Goal: Transaction & Acquisition: Purchase product/service

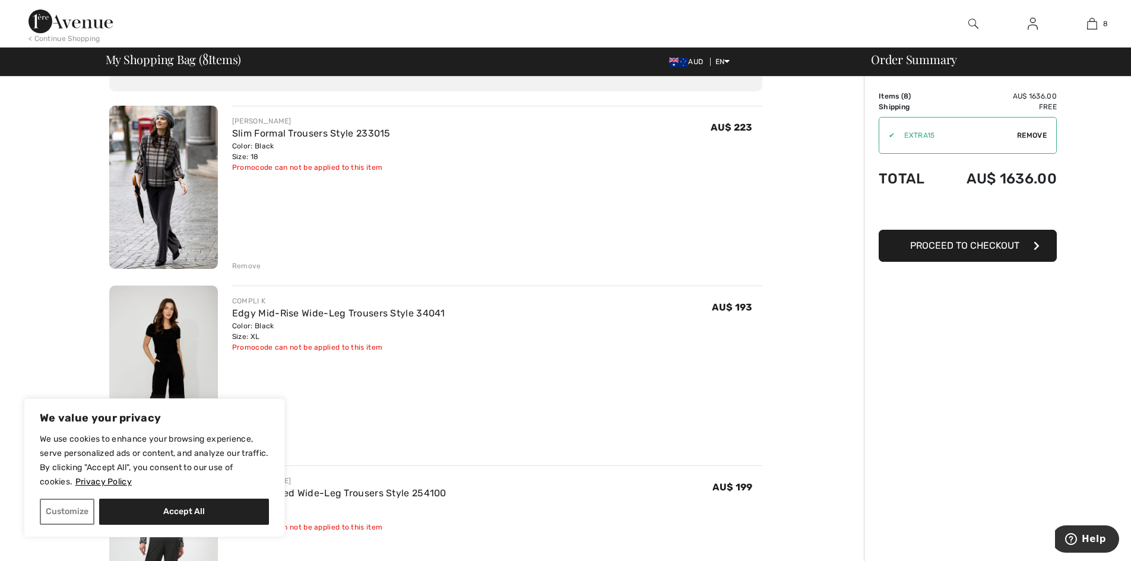
scroll to position [59, 0]
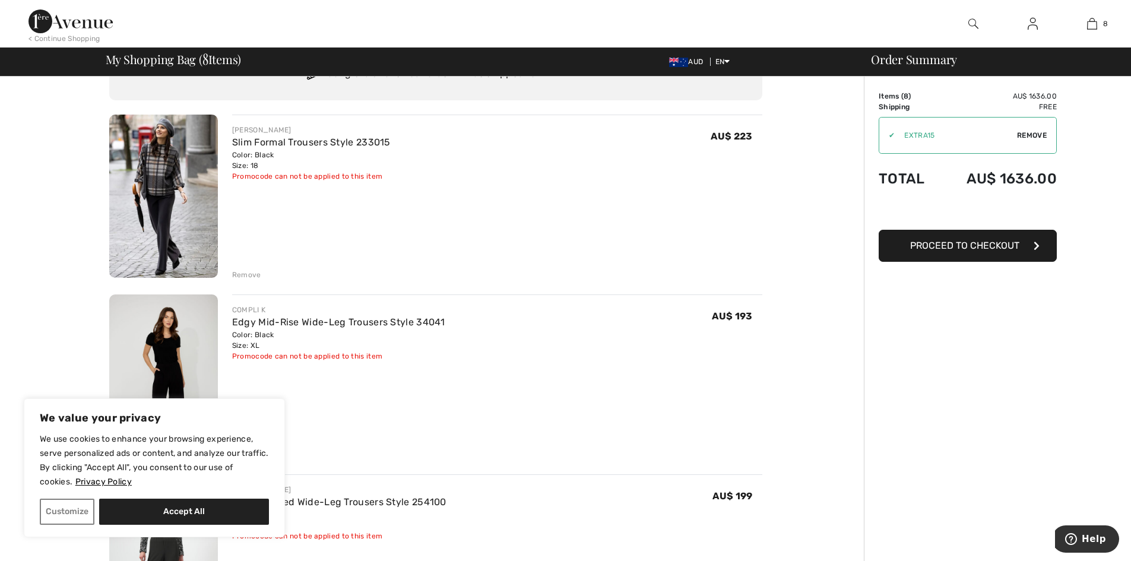
click at [245, 276] on div "Remove" at bounding box center [246, 274] width 29 height 11
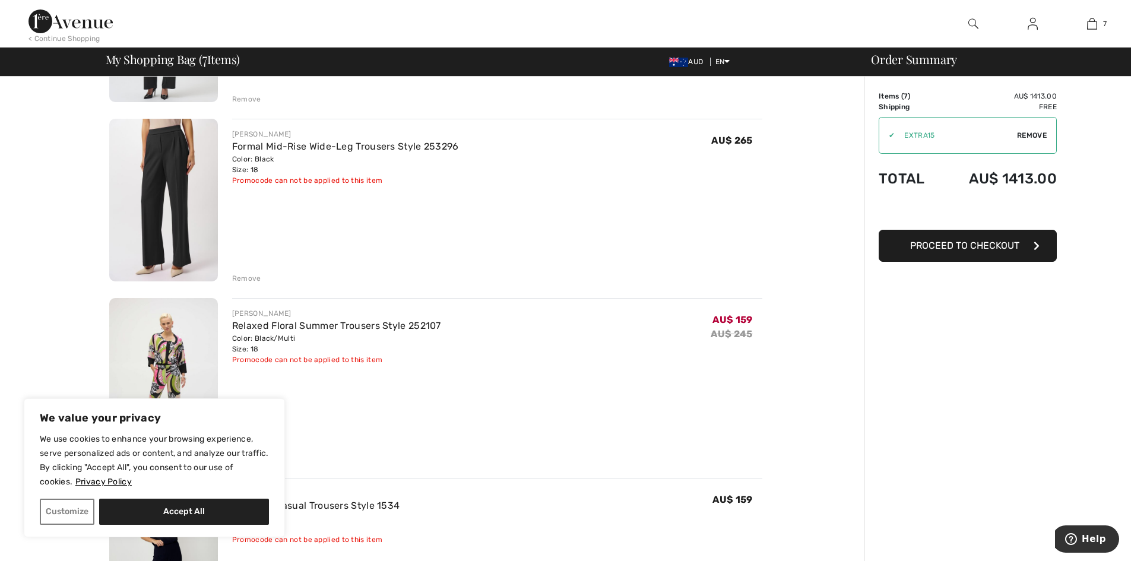
scroll to position [415, 0]
drag, startPoint x: 239, startPoint y: 277, endPoint x: 252, endPoint y: 274, distance: 13.4
click at [240, 277] on div "Remove" at bounding box center [246, 277] width 29 height 11
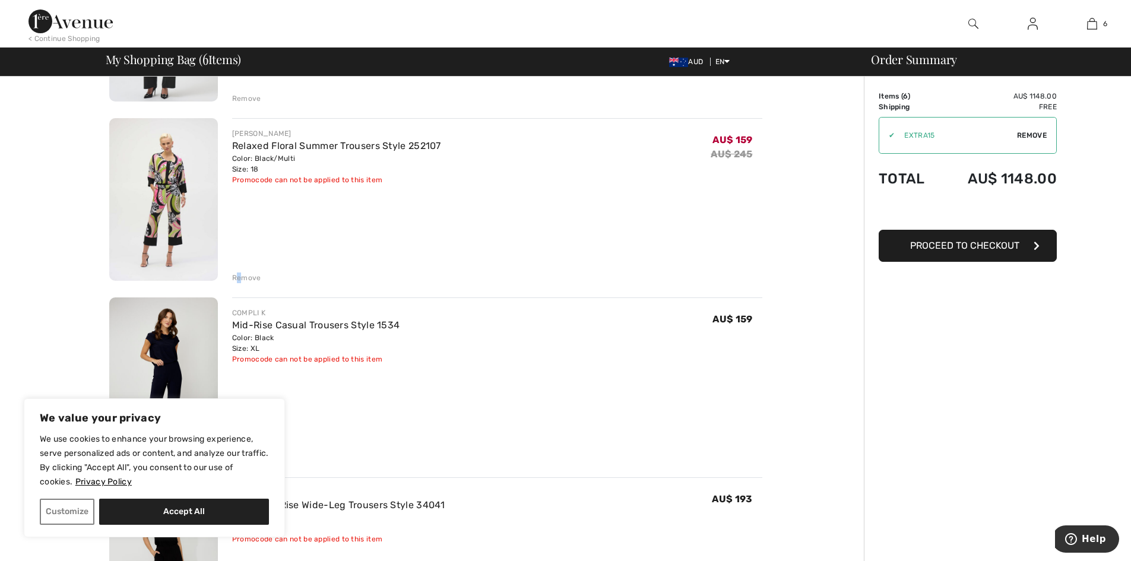
click at [240, 278] on div "Remove" at bounding box center [246, 277] width 29 height 11
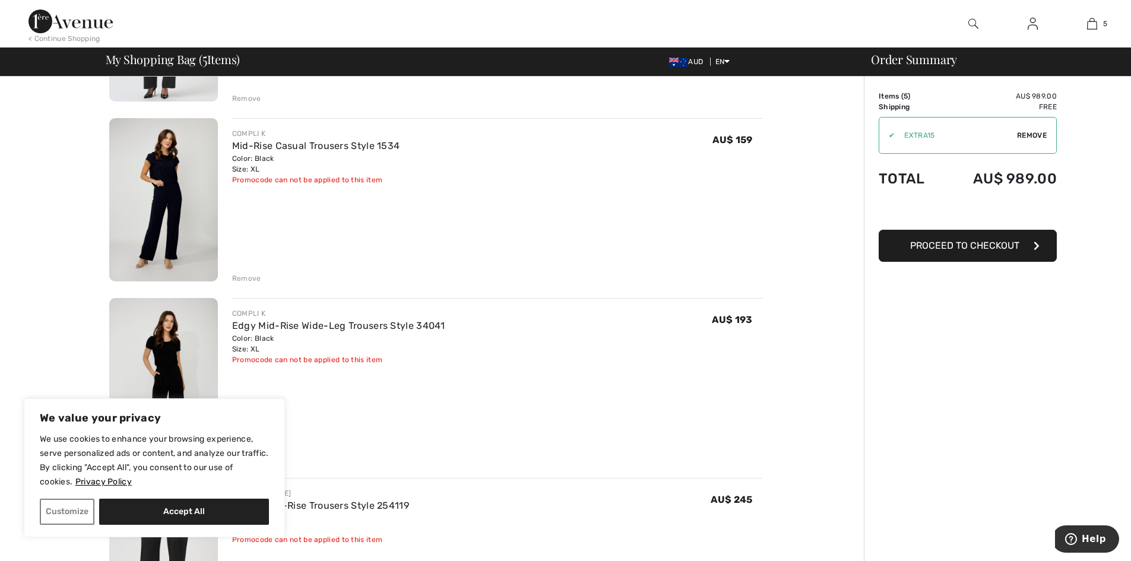
click at [240, 274] on div "Remove" at bounding box center [497, 277] width 530 height 13
click at [238, 279] on div "Remove" at bounding box center [246, 278] width 29 height 11
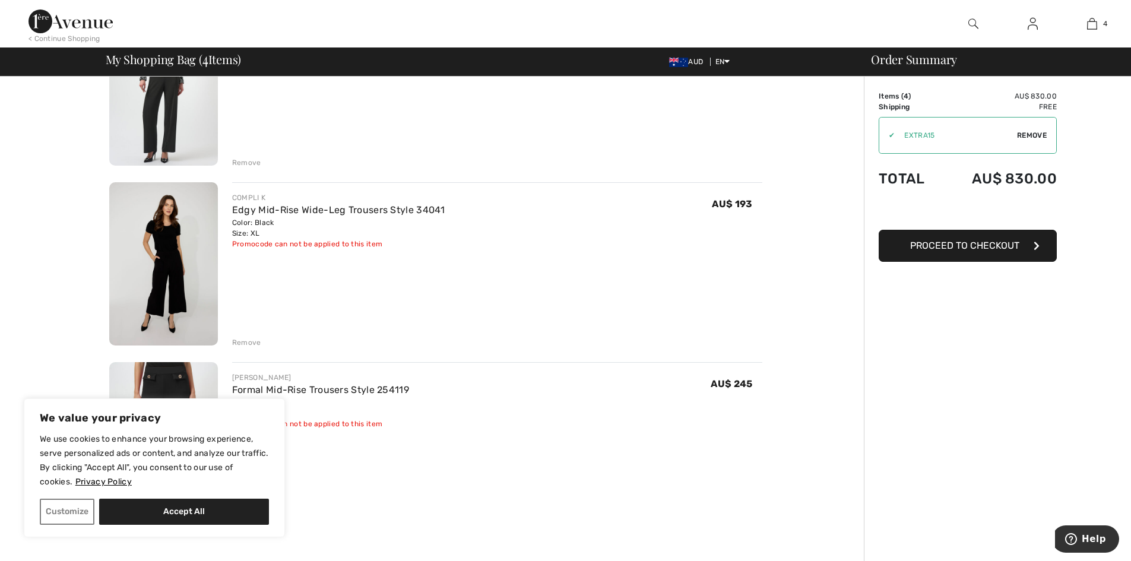
scroll to position [356, 0]
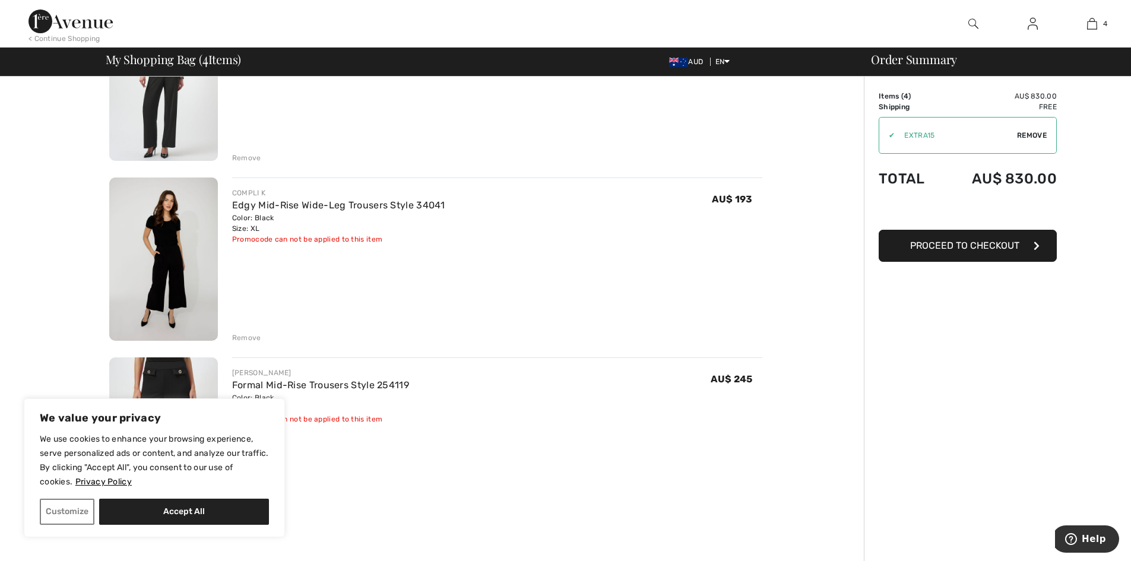
drag, startPoint x: 239, startPoint y: 340, endPoint x: 392, endPoint y: 324, distance: 154.0
click at [239, 338] on div "Remove" at bounding box center [246, 337] width 29 height 11
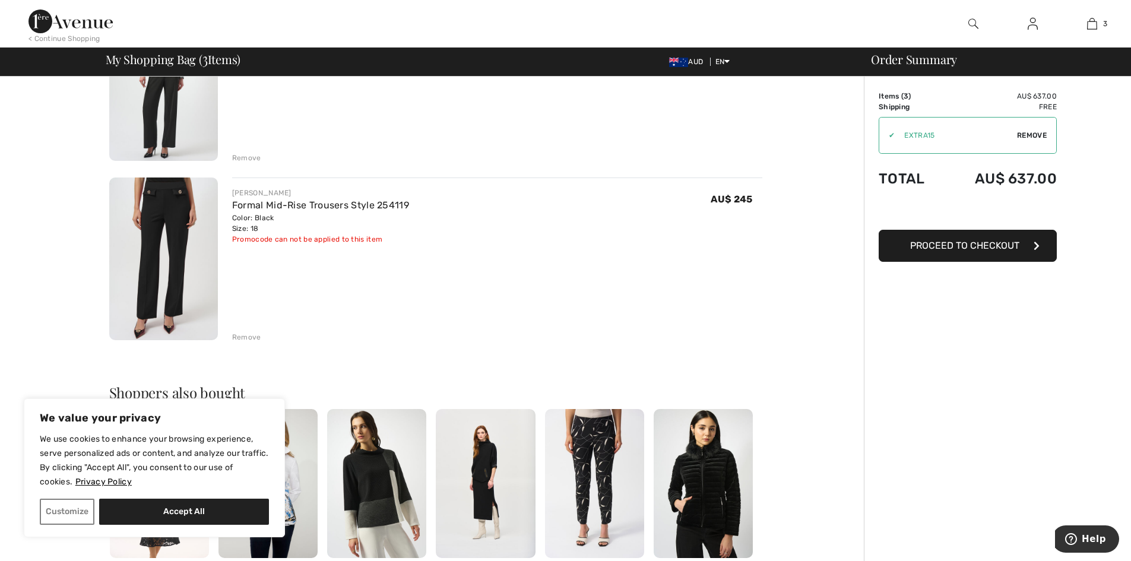
click at [245, 335] on div "Remove" at bounding box center [246, 337] width 29 height 11
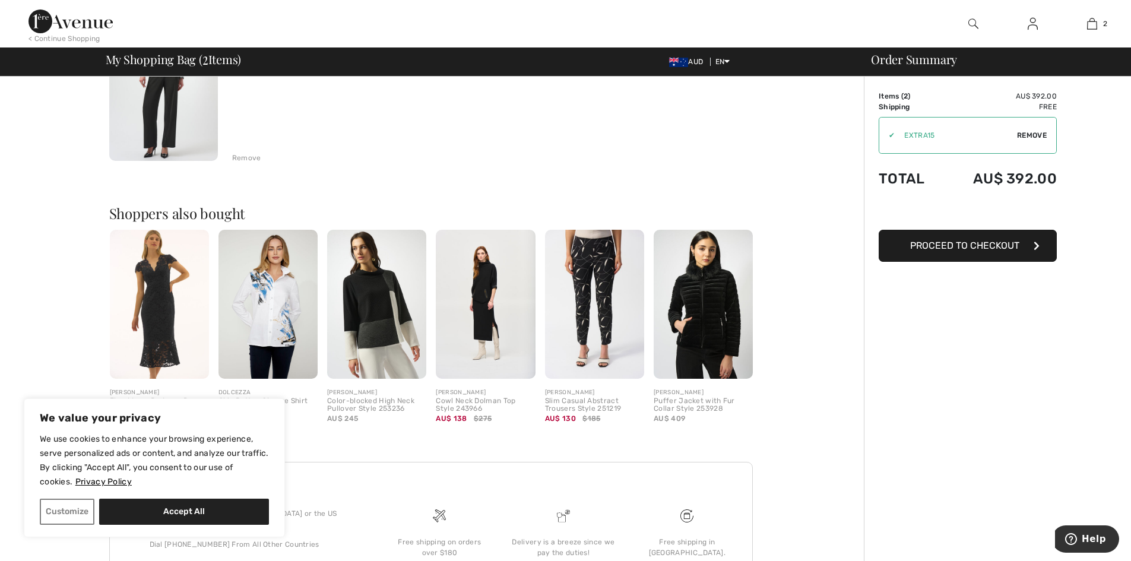
scroll to position [59, 0]
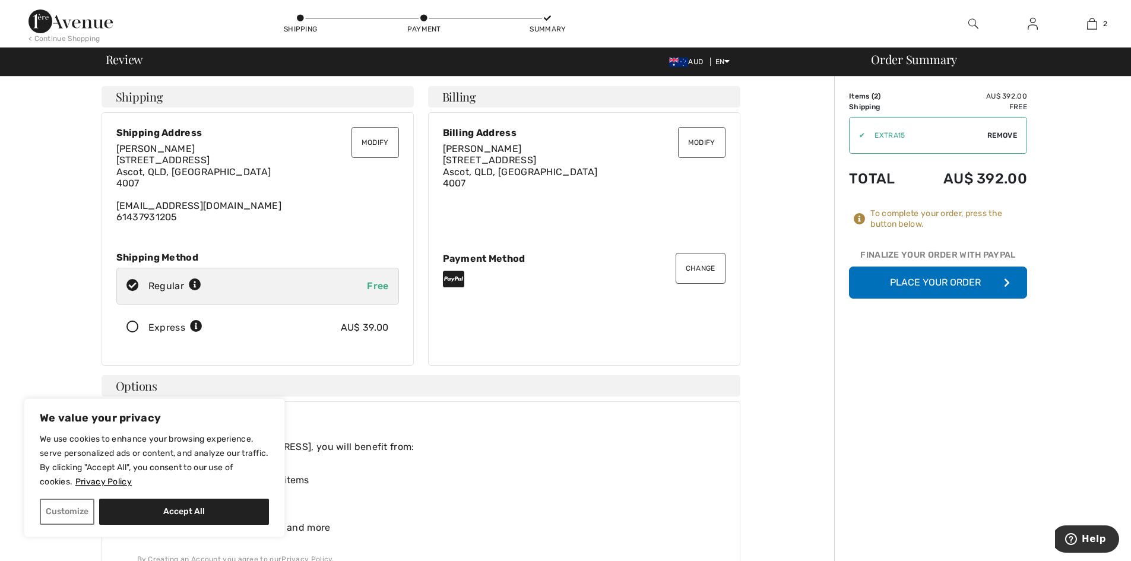
click at [939, 284] on button "Place Your Order" at bounding box center [938, 282] width 178 height 32
